Goal: Information Seeking & Learning: Learn about a topic

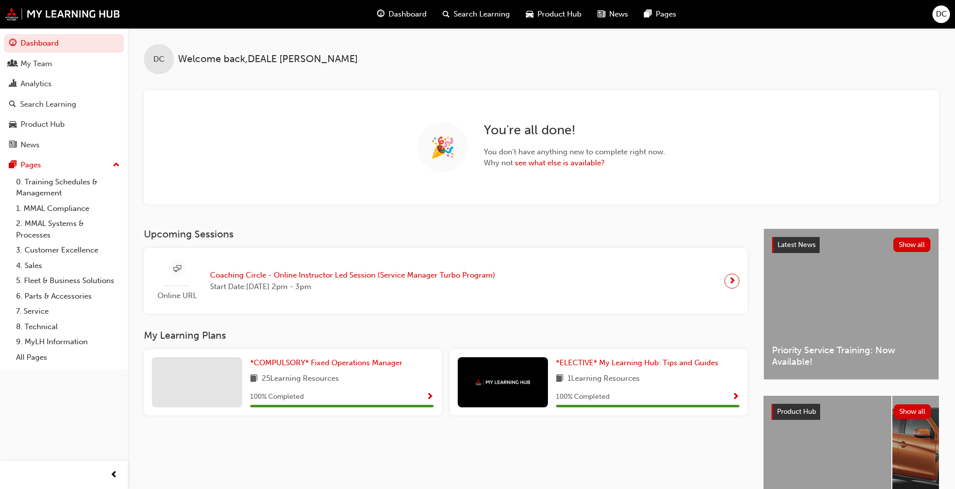
click at [540, 283] on div "Online URL Coaching Circle - Online Instructor Led Session (Service Manager Tur…" at bounding box center [446, 281] width 588 height 50
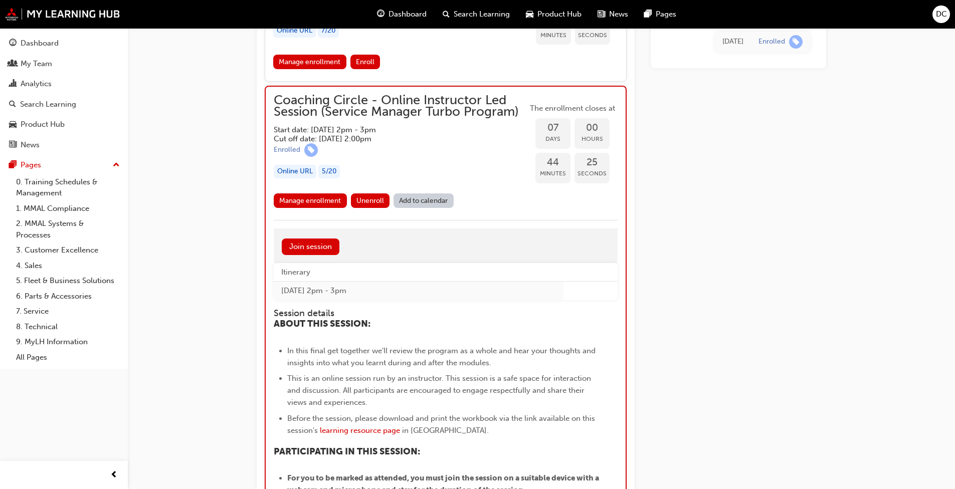
scroll to position [817, 0]
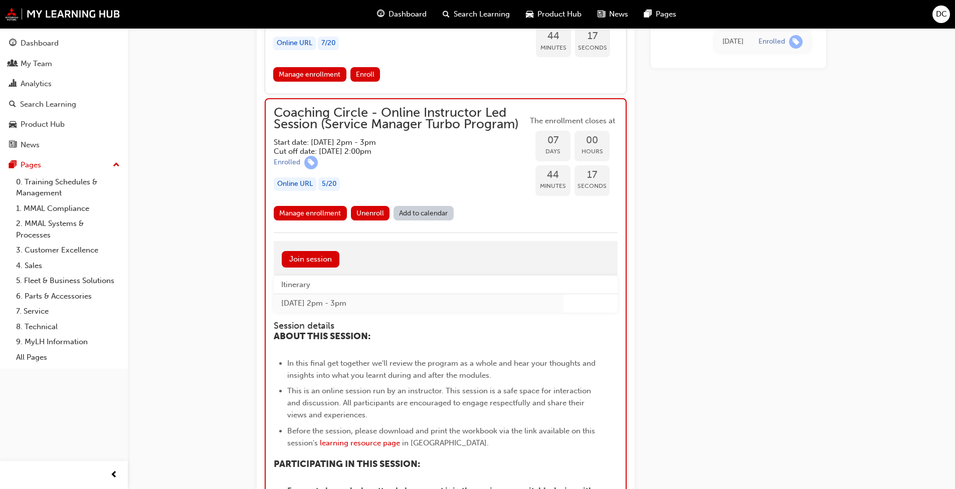
click at [368, 212] on span "Unenroll" at bounding box center [371, 213] width 28 height 9
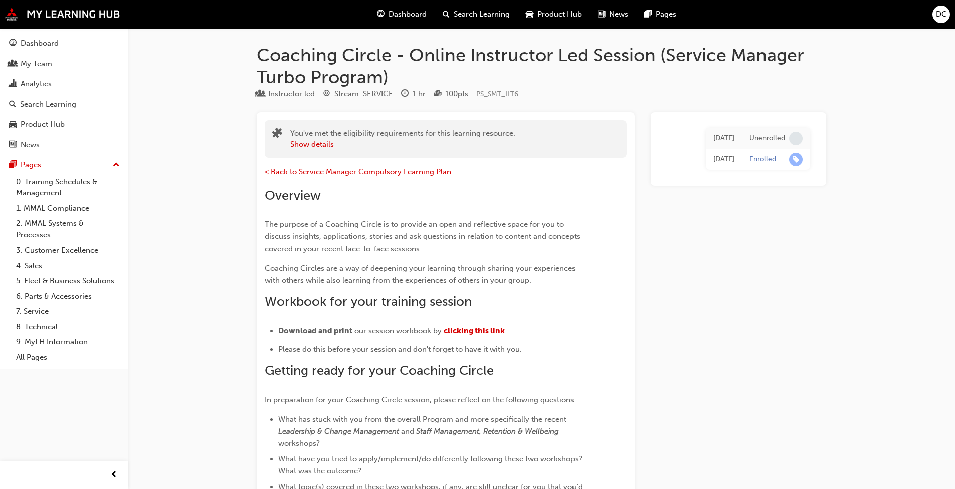
click at [53, 63] on div "My Team" at bounding box center [64, 64] width 110 height 13
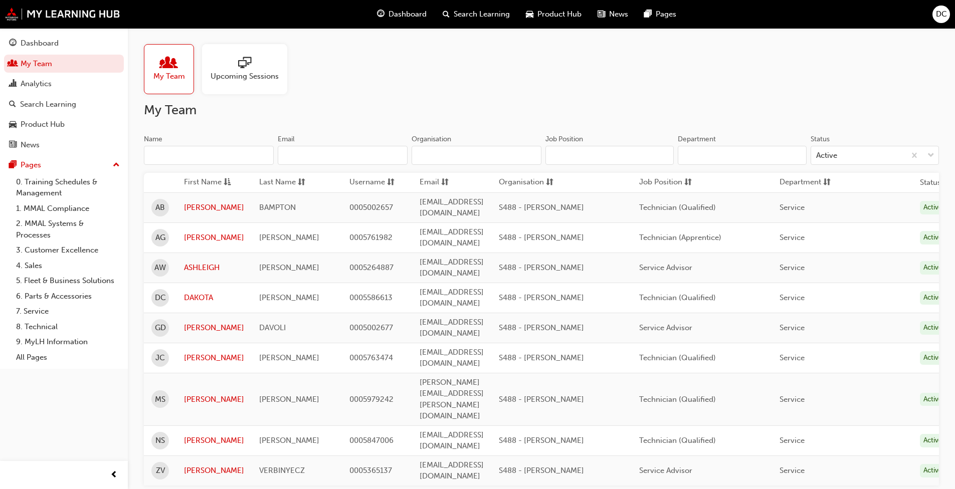
click at [58, 45] on div "Dashboard" at bounding box center [40, 44] width 38 height 12
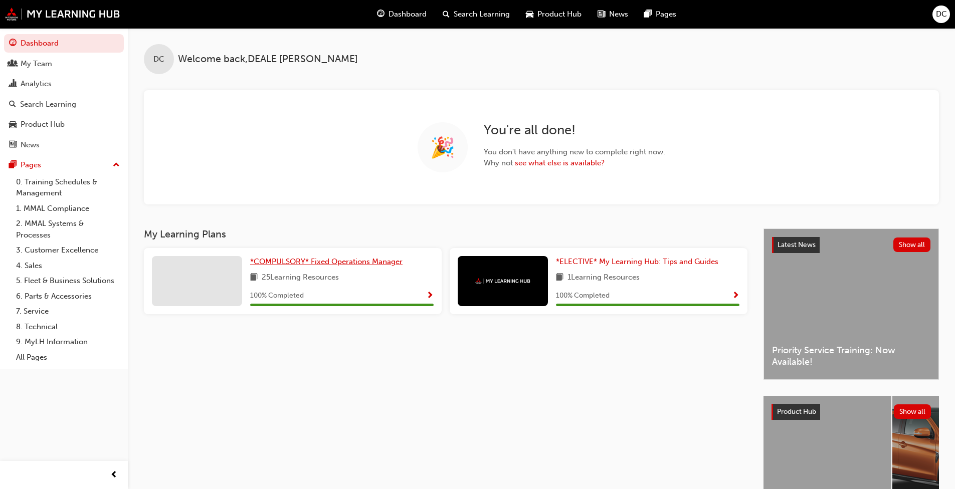
click at [357, 266] on span "*COMPULSORY* Fixed Operations Manager" at bounding box center [326, 261] width 152 height 9
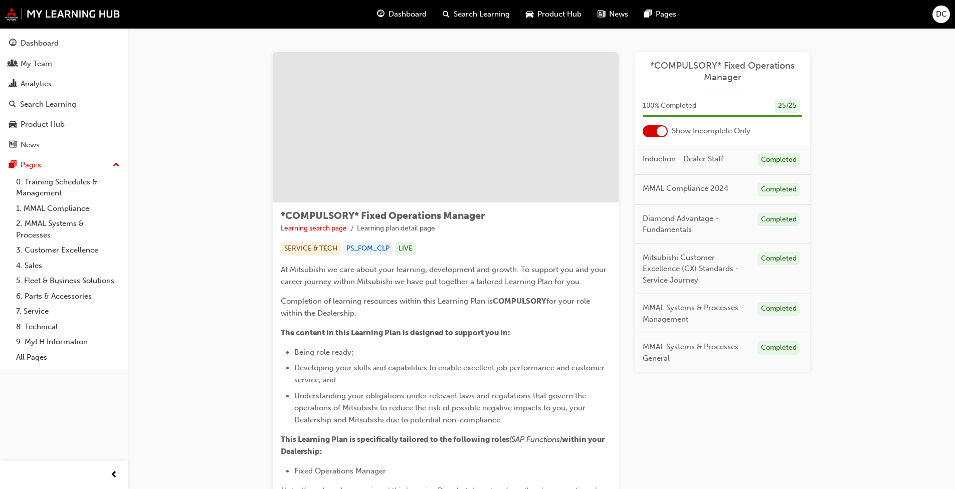
click at [396, 17] on span "Dashboard" at bounding box center [408, 15] width 38 height 12
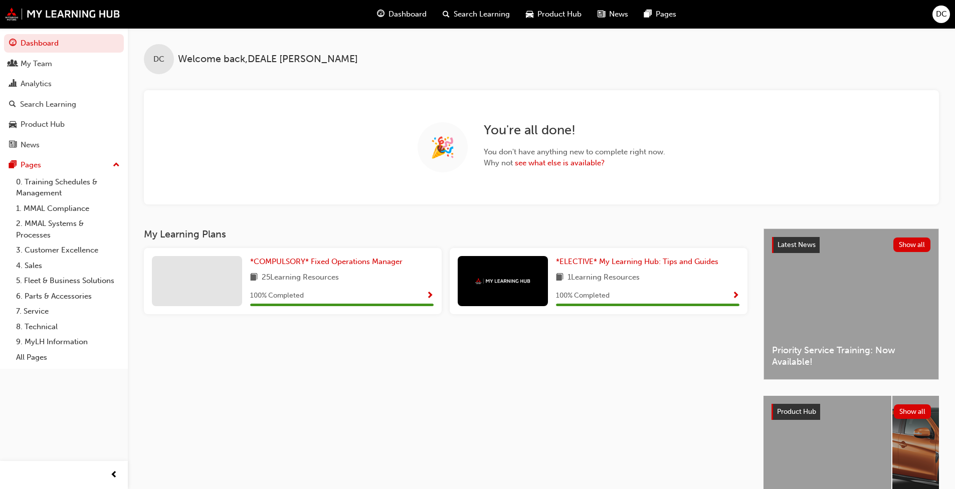
click at [57, 186] on link "0. Training Schedules & Management" at bounding box center [68, 188] width 112 height 27
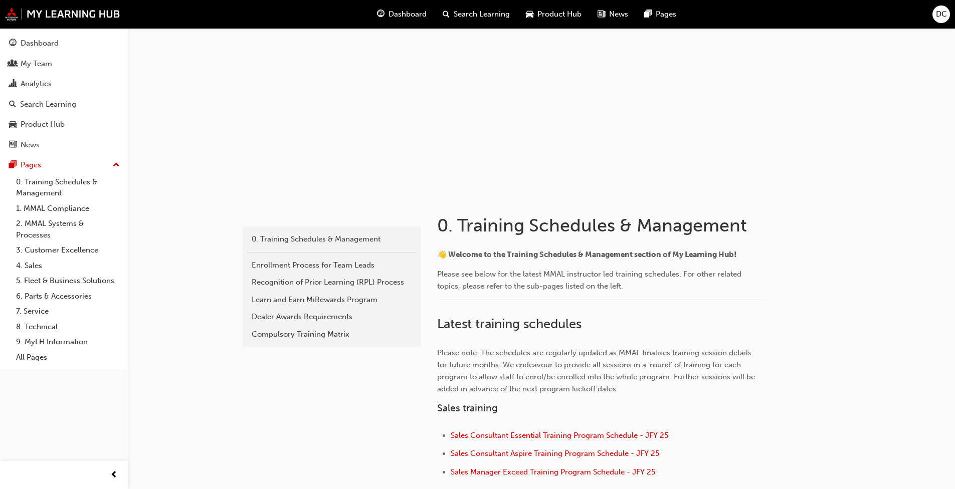
scroll to position [201, 0]
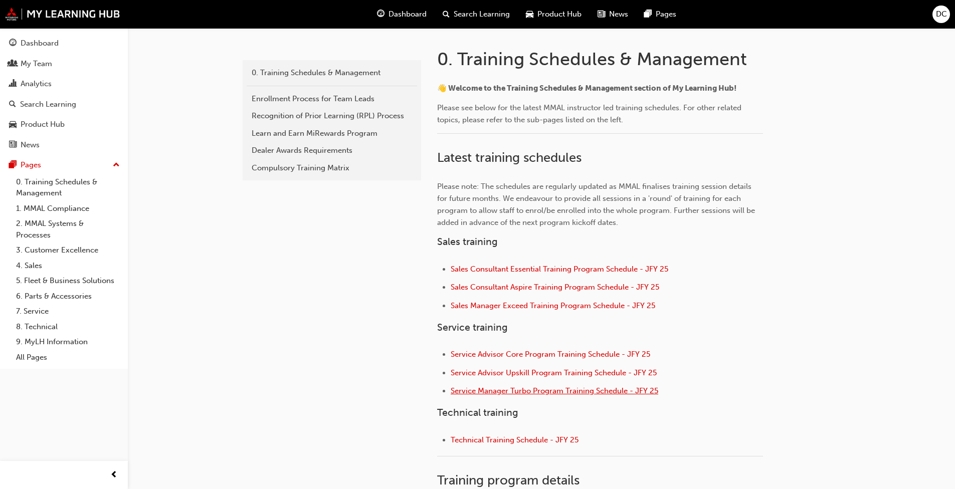
click at [522, 390] on span "Service Manager Turbo Program Training Schedule - JFY 25" at bounding box center [555, 391] width 208 height 9
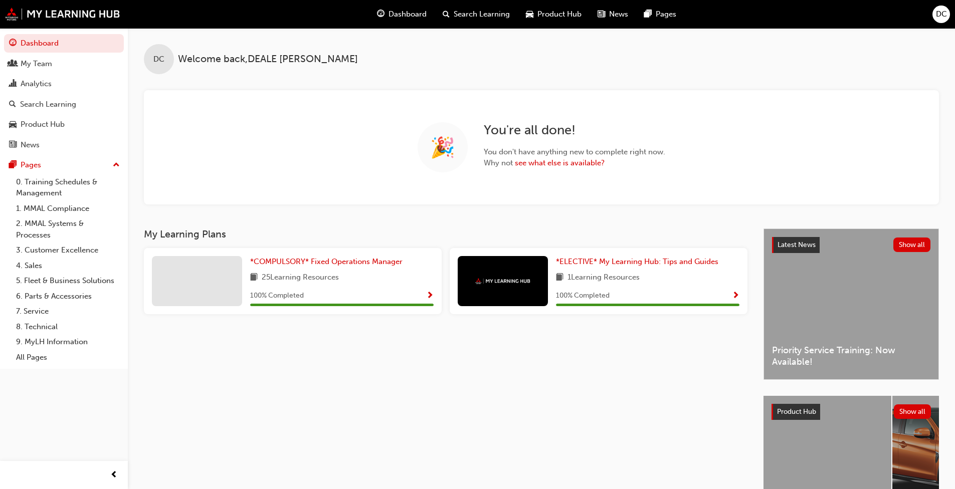
click at [45, 85] on div "Analytics" at bounding box center [36, 84] width 31 height 12
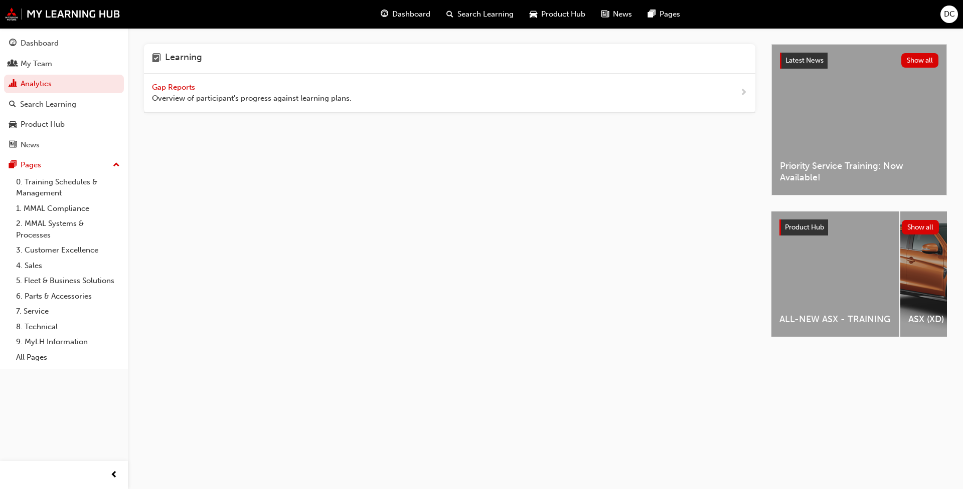
click at [182, 82] on div "Gap Reports Overview of participant's progress against learning plans." at bounding box center [252, 93] width 200 height 23
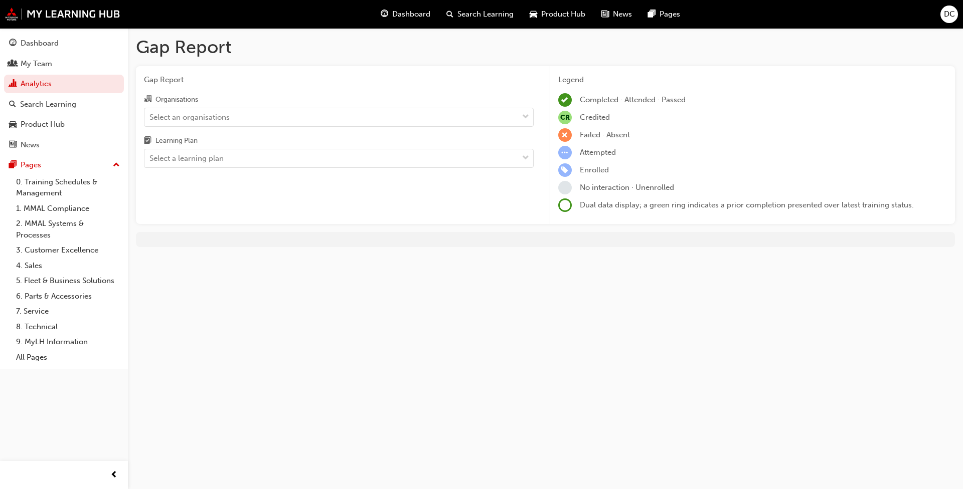
click at [322, 120] on div "Select an organisations" at bounding box center [331, 117] width 374 height 18
click at [150, 120] on input "Organisations Select an organisations" at bounding box center [149, 116] width 1 height 9
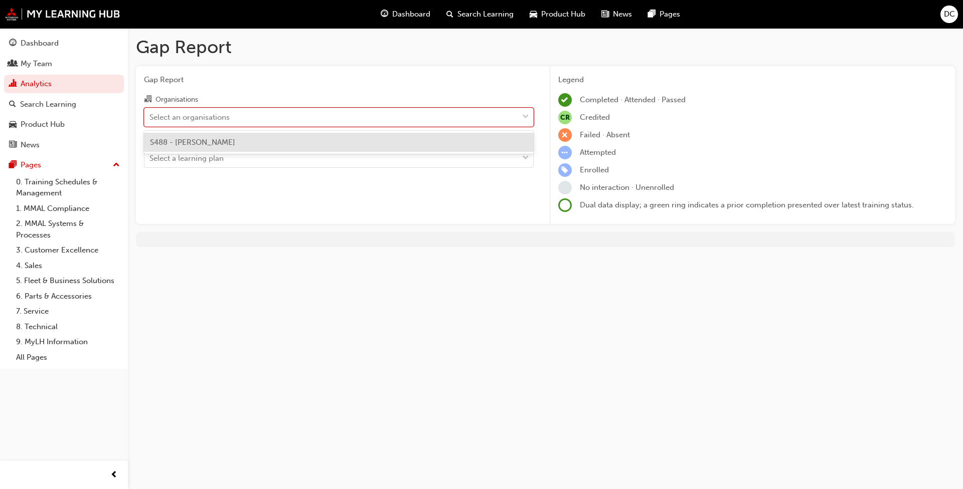
click at [288, 143] on div "S488 - [PERSON_NAME]" at bounding box center [339, 143] width 390 height 20
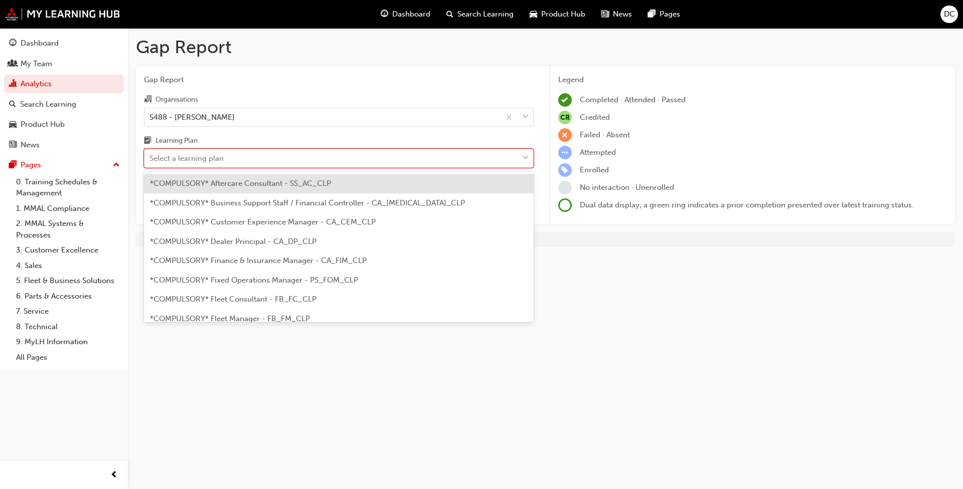
click at [274, 158] on div "Select a learning plan" at bounding box center [331, 159] width 374 height 18
click at [150, 158] on input "Learning Plan option *COMPULSORY* Aftercare Consultant - SS_AC_CLP focused, 1 o…" at bounding box center [149, 158] width 1 height 9
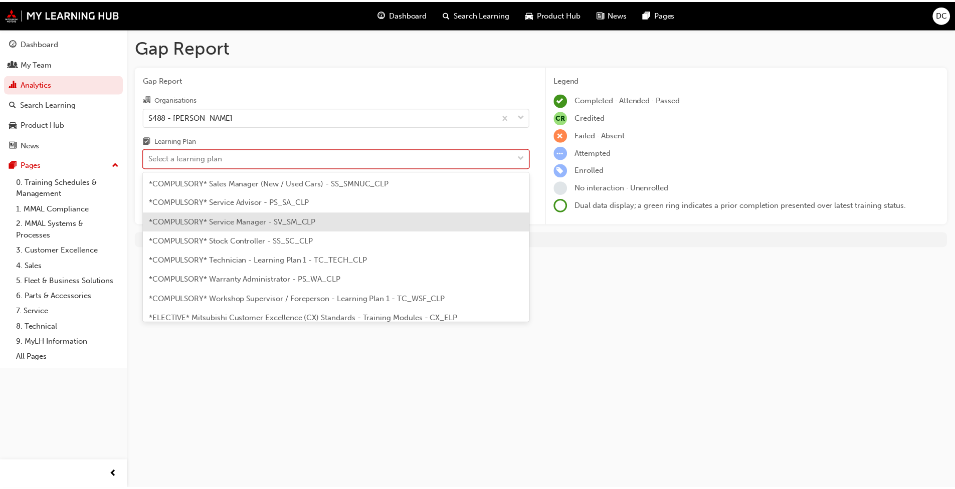
scroll to position [351, 0]
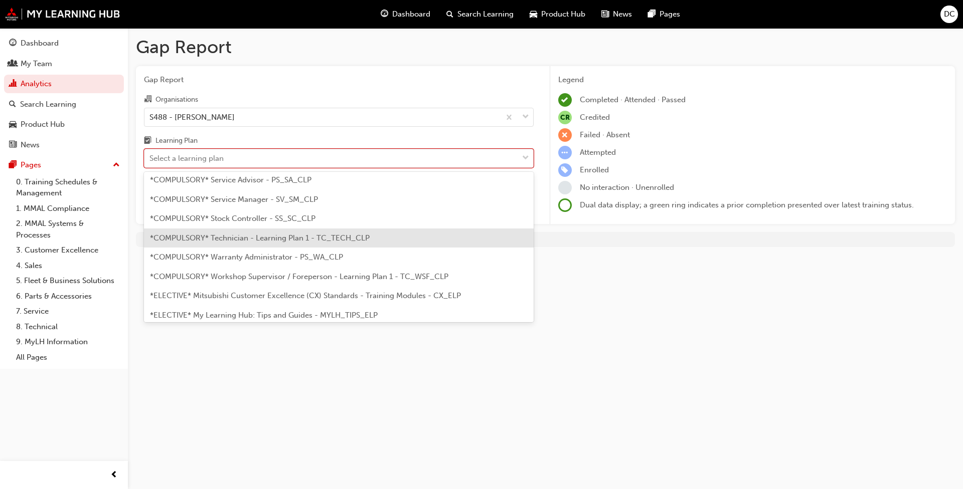
click at [273, 242] on span "*COMPULSORY* Technician - Learning Plan 1 - TC_TECH_CLP" at bounding box center [260, 238] width 220 height 9
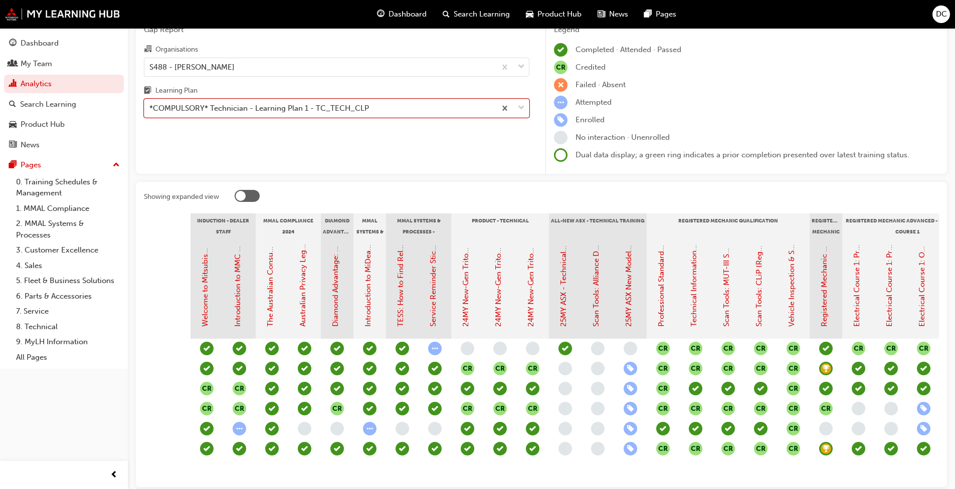
scroll to position [0, 114]
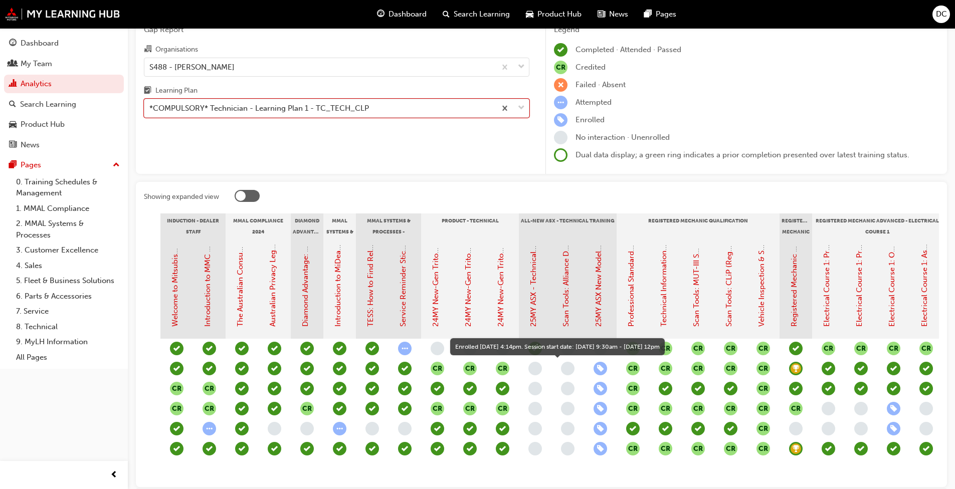
click at [599, 368] on span "learningRecordVerb_ENROLL-icon" at bounding box center [601, 369] width 14 height 14
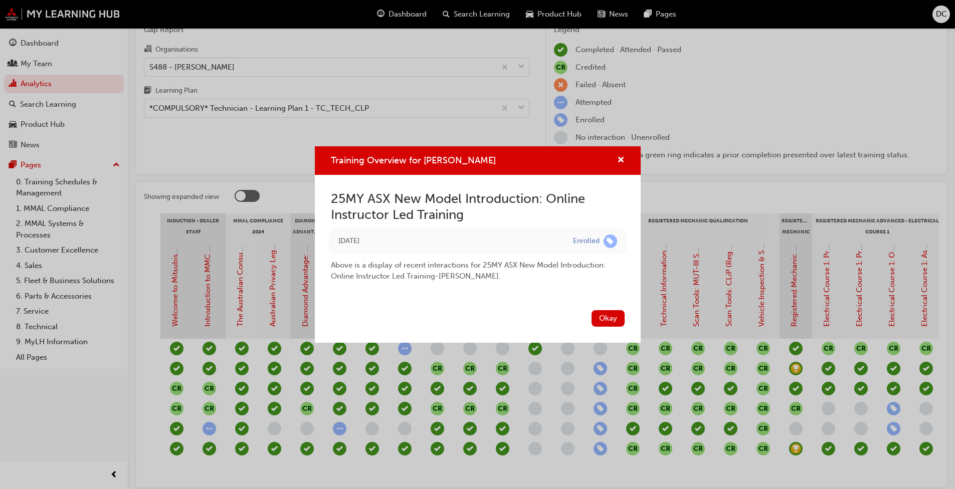
click at [606, 317] on button "Okay" at bounding box center [608, 318] width 33 height 17
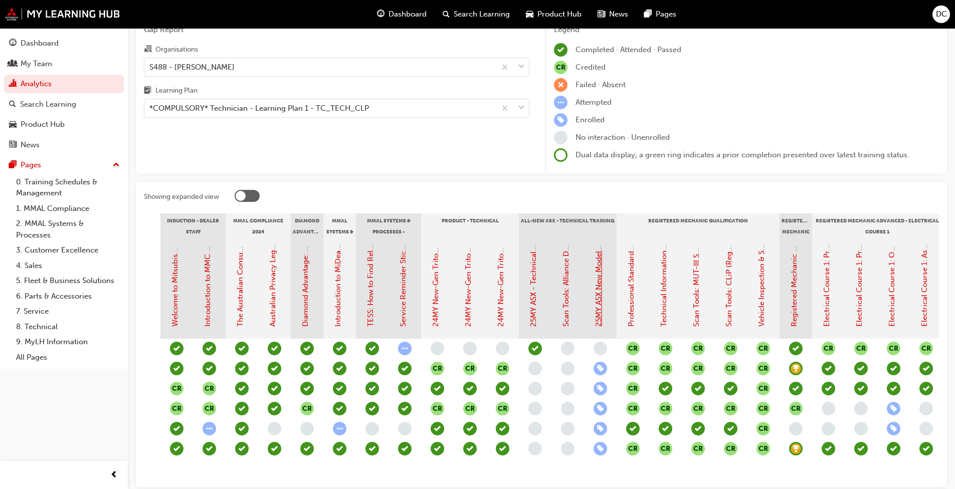
click at [598, 321] on link "25MY ASX New Model Introduction: Online Instructor Led Training" at bounding box center [598, 212] width 9 height 229
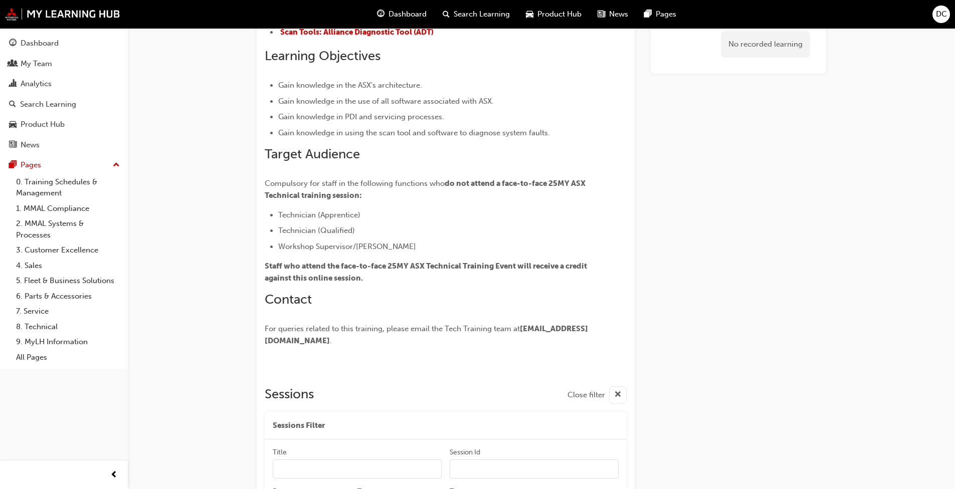
scroll to position [40, 0]
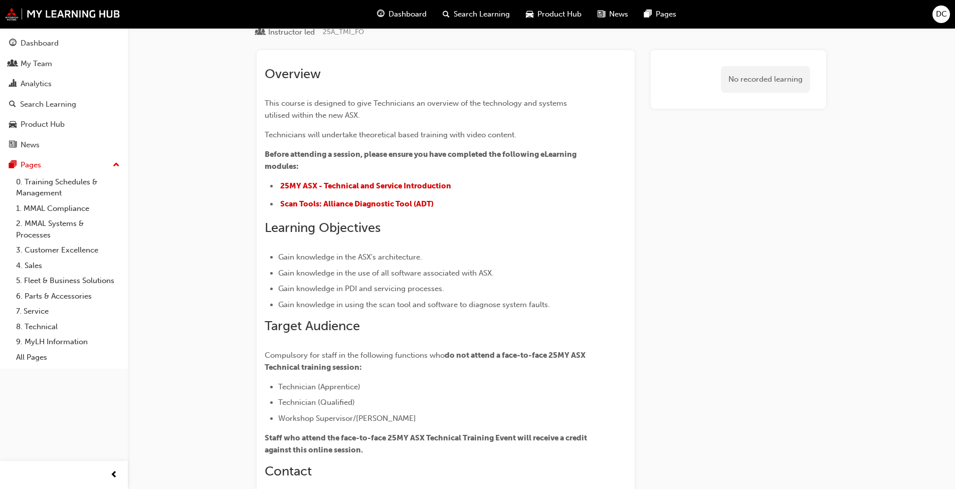
click at [48, 88] on div "Analytics" at bounding box center [36, 84] width 31 height 12
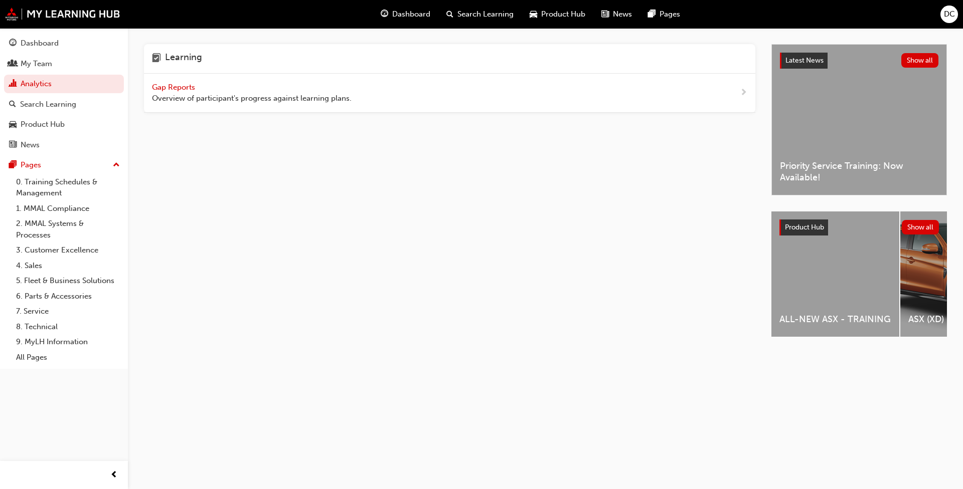
click at [158, 85] on span "Gap Reports" at bounding box center [174, 87] width 45 height 9
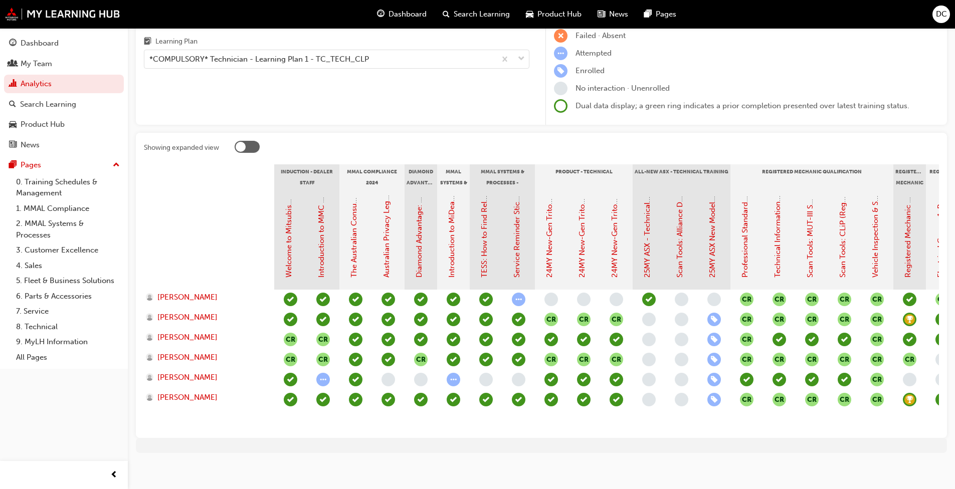
scroll to position [100, 0]
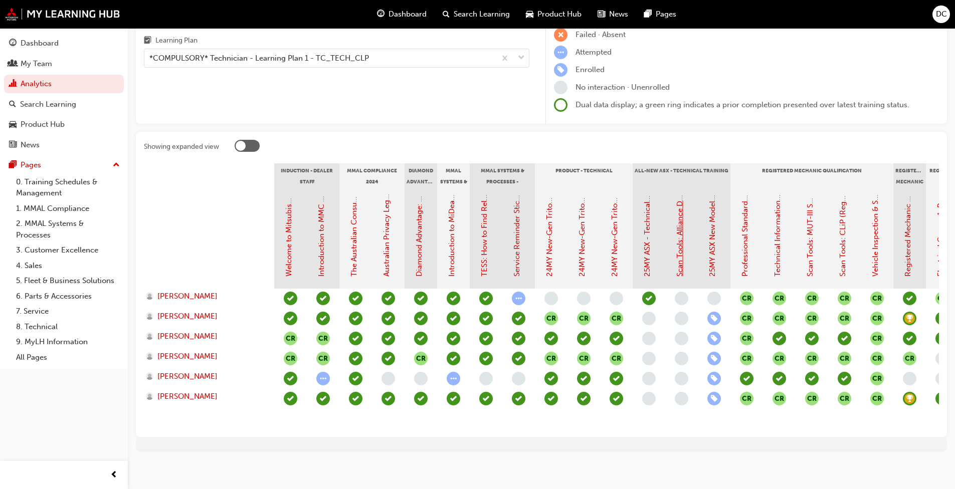
click at [680, 267] on link "Scan Tools: Alliance Diagnostic Tool (ADT)" at bounding box center [679, 204] width 9 height 146
